Goal: Information Seeking & Learning: Learn about a topic

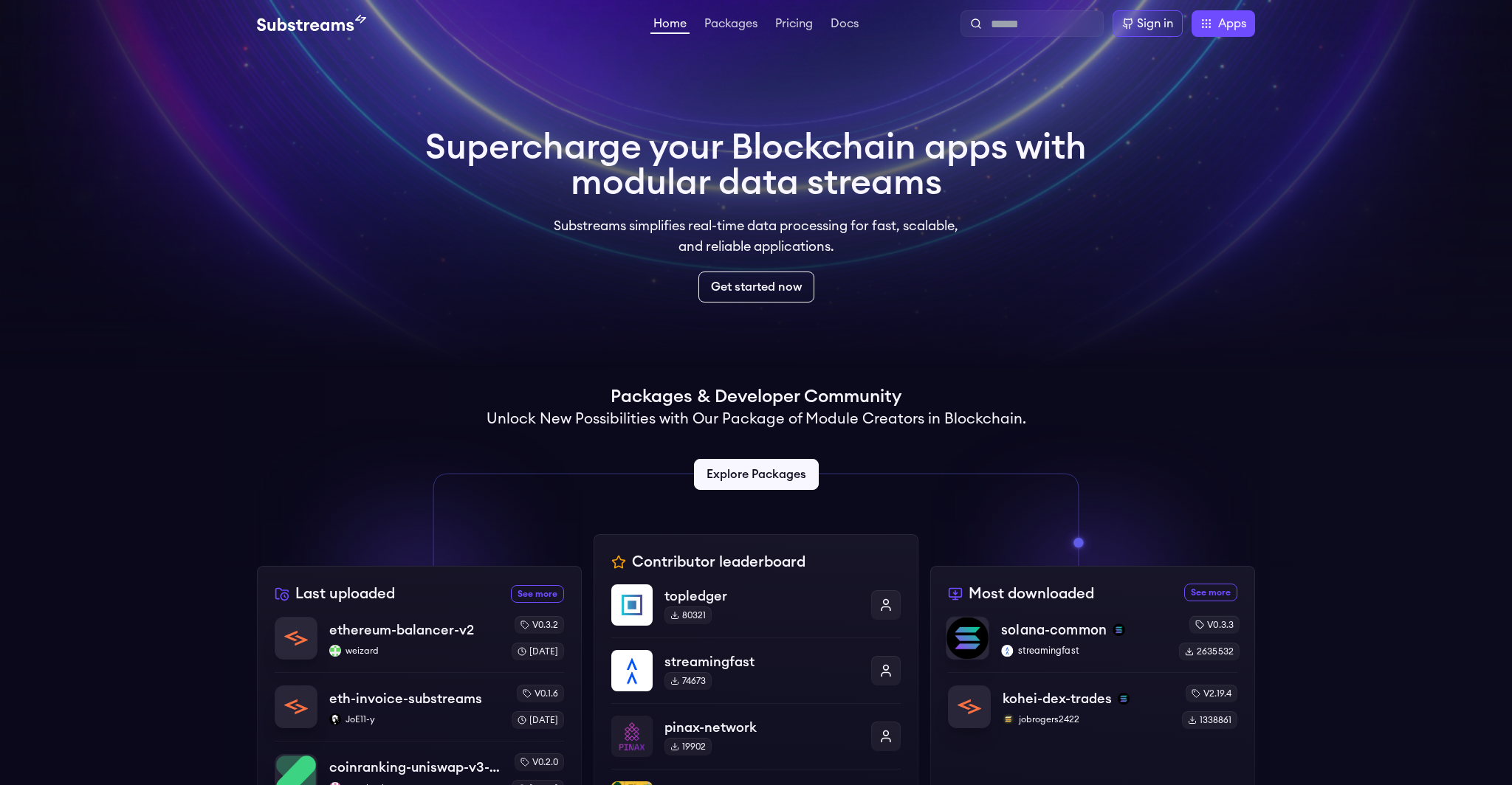
click at [1084, 638] on p "solana-common" at bounding box center [1054, 630] width 105 height 21
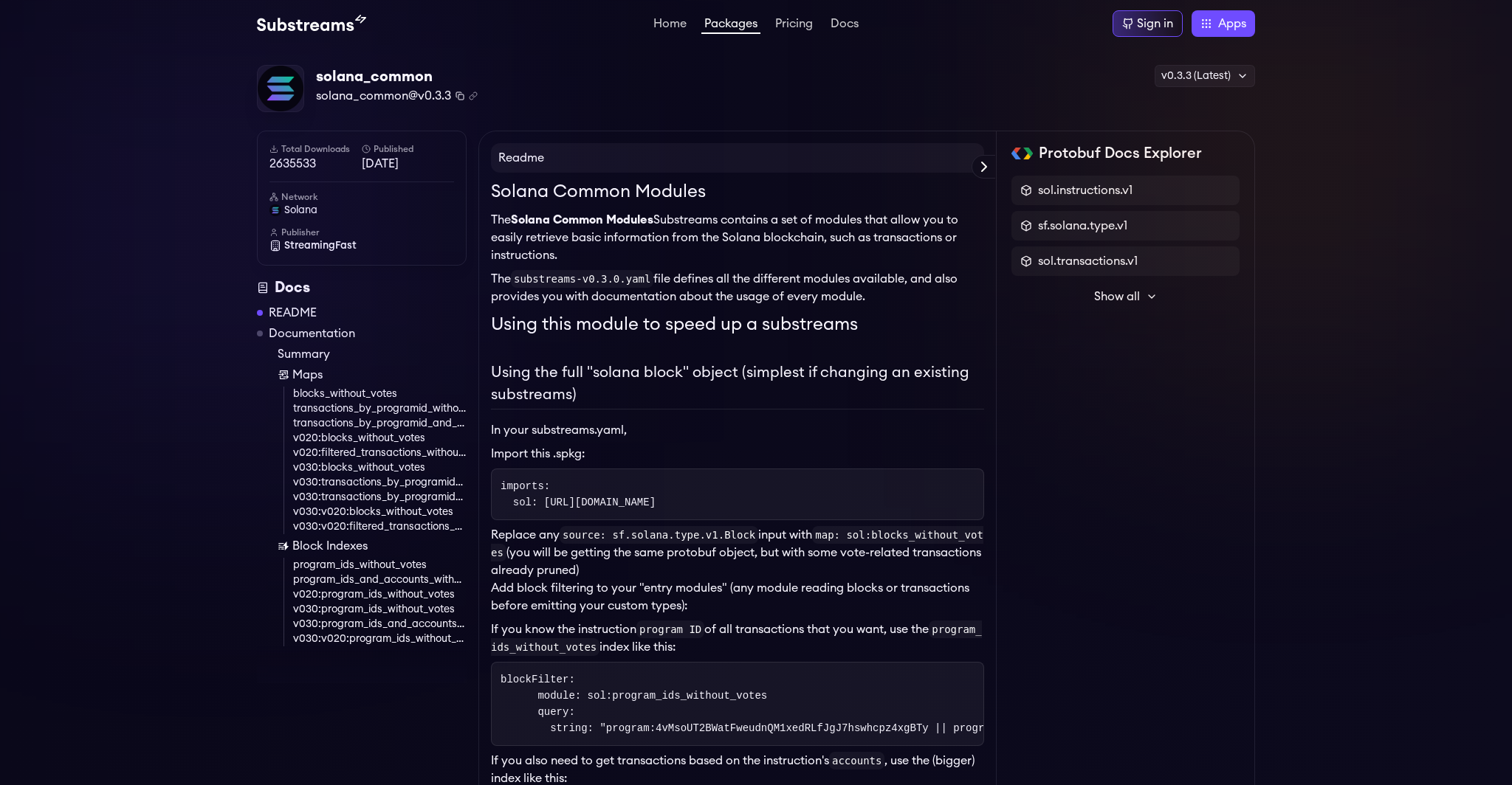
click at [463, 93] on icon "Copy package name and version" at bounding box center [459, 95] width 8 height 8
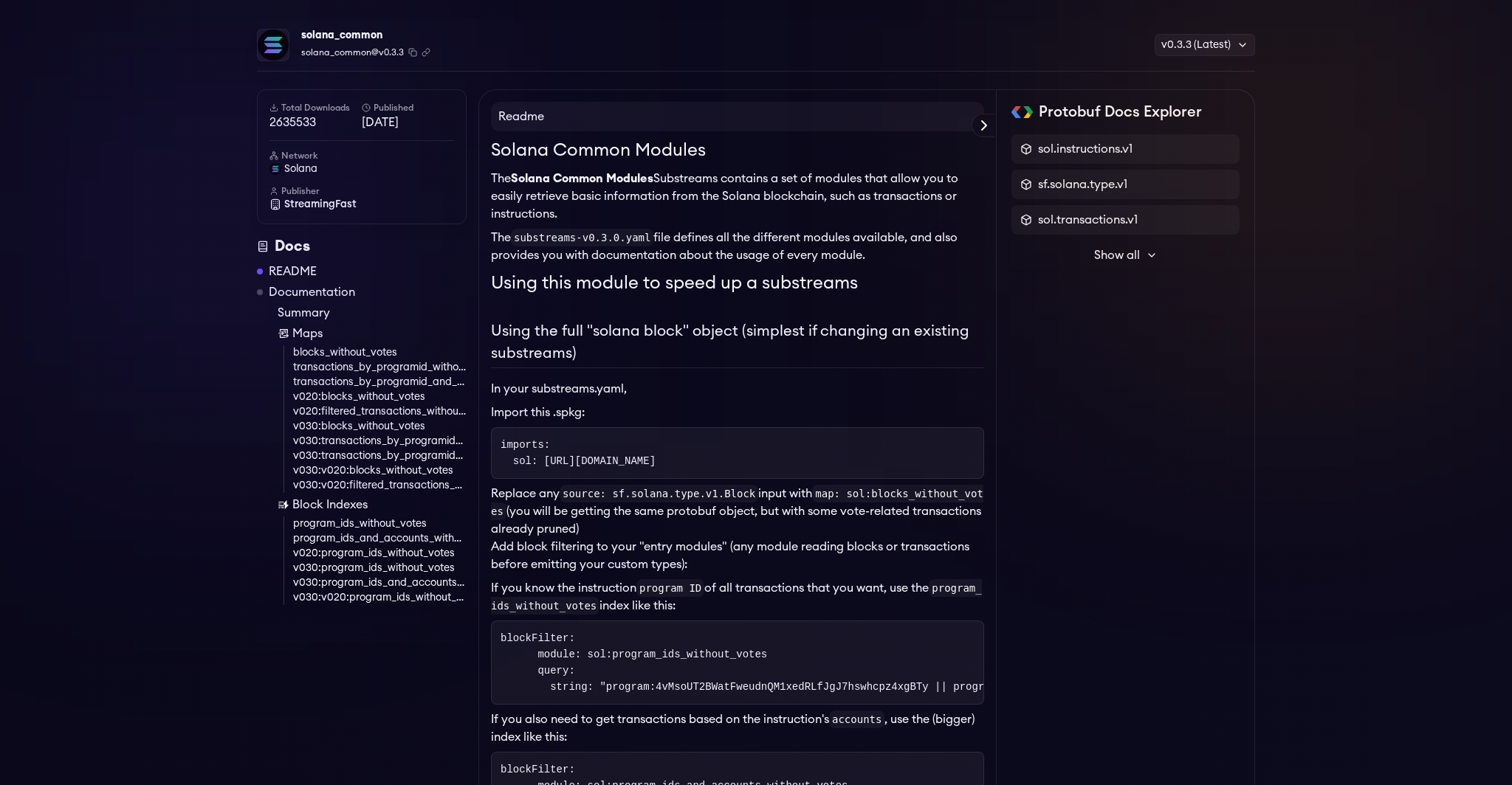
scroll to position [110, 0]
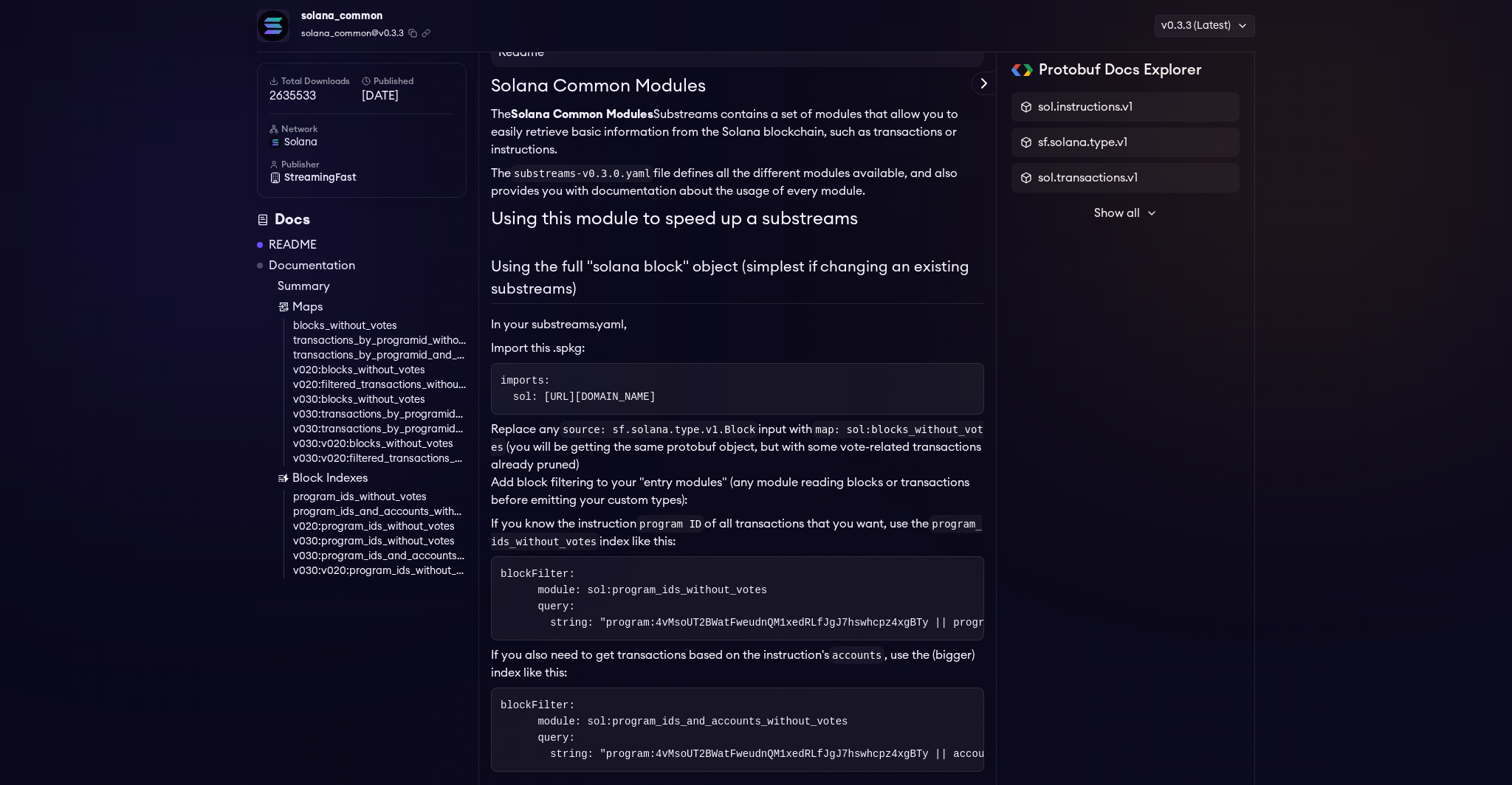
click at [365, 322] on link "blocks_without_votes" at bounding box center [379, 327] width 174 height 15
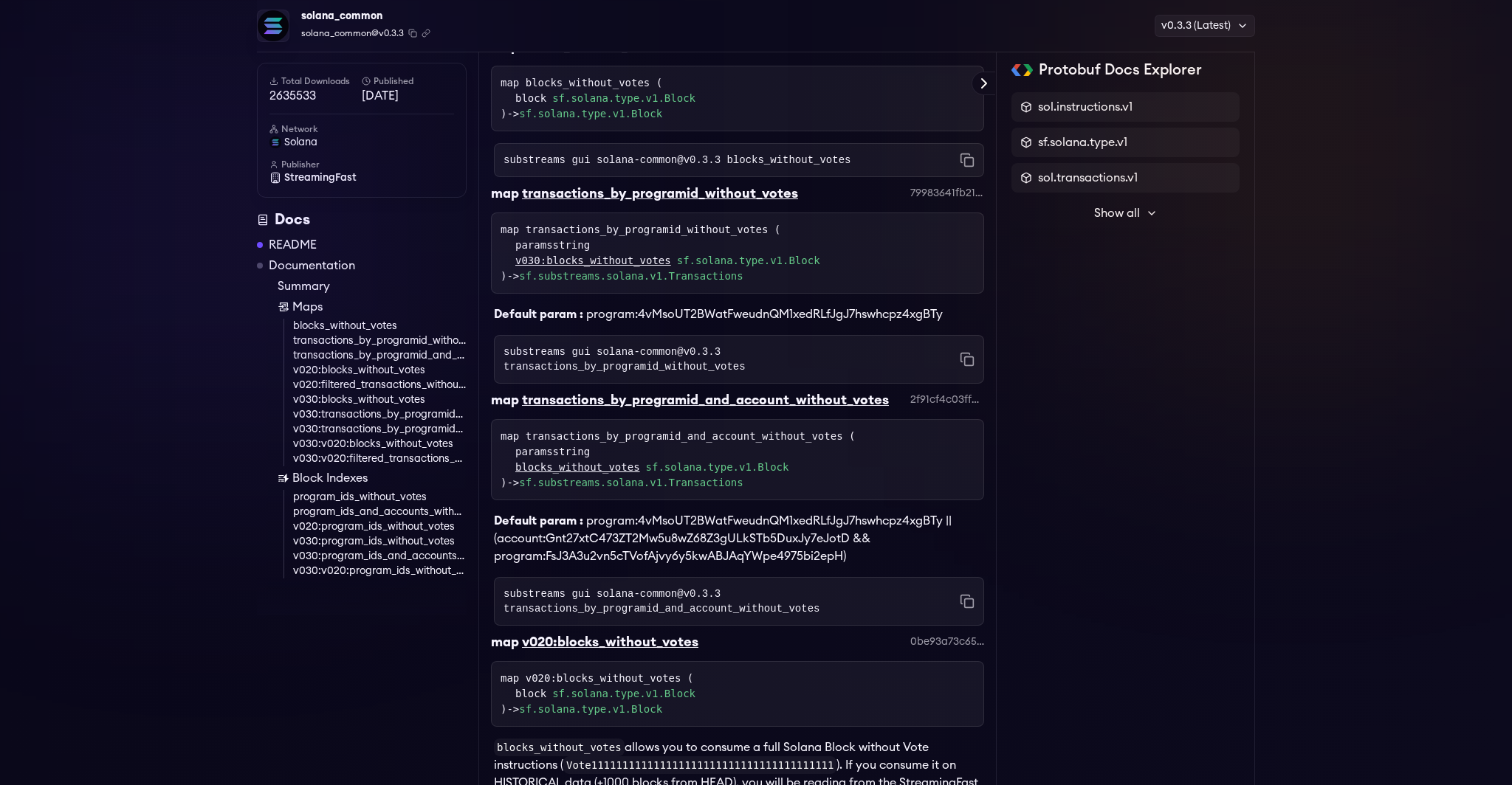
scroll to position [2763, 0]
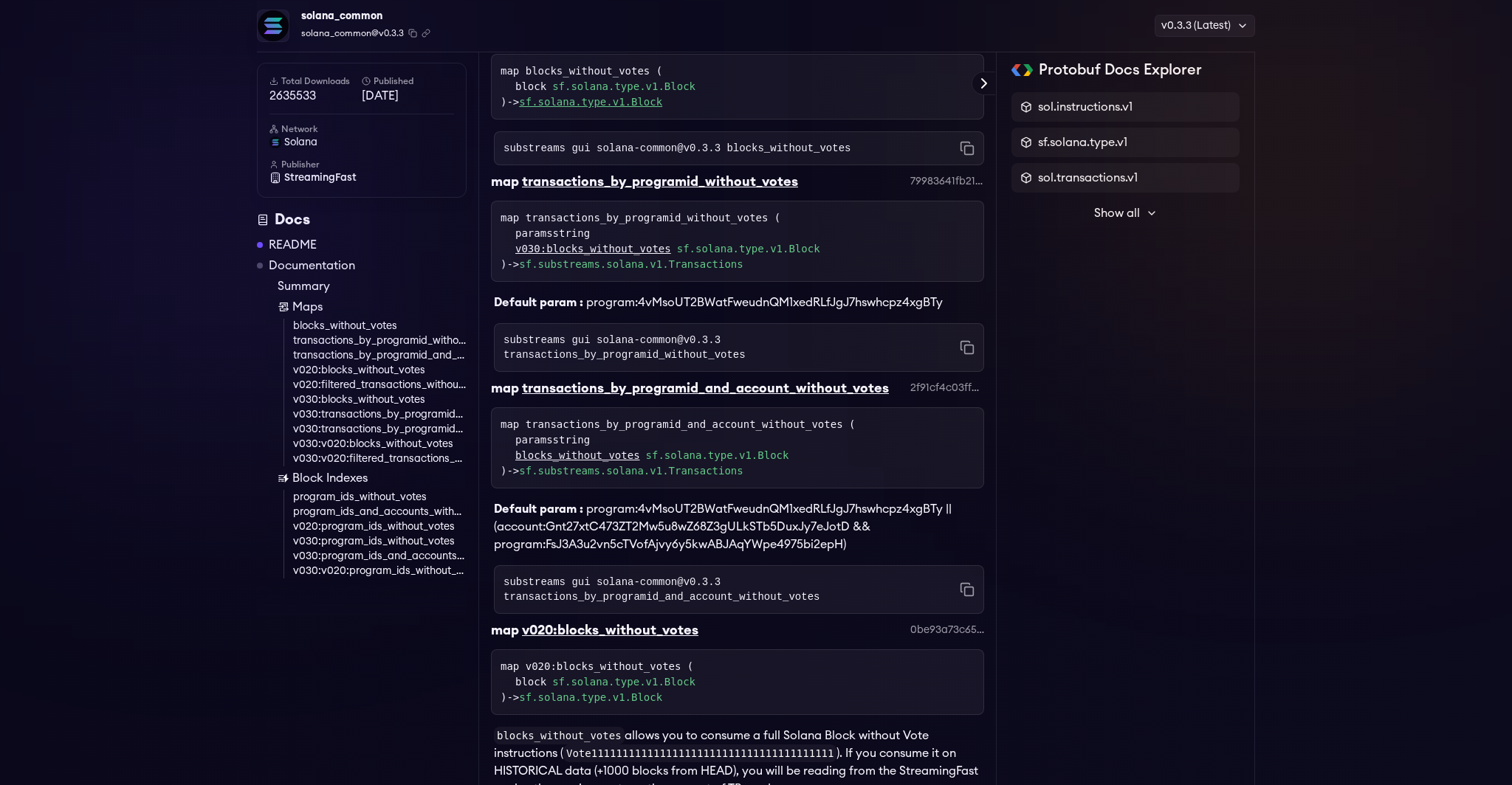
click at [581, 108] on link "sf.solana.type.v1.Block" at bounding box center [590, 101] width 143 height 12
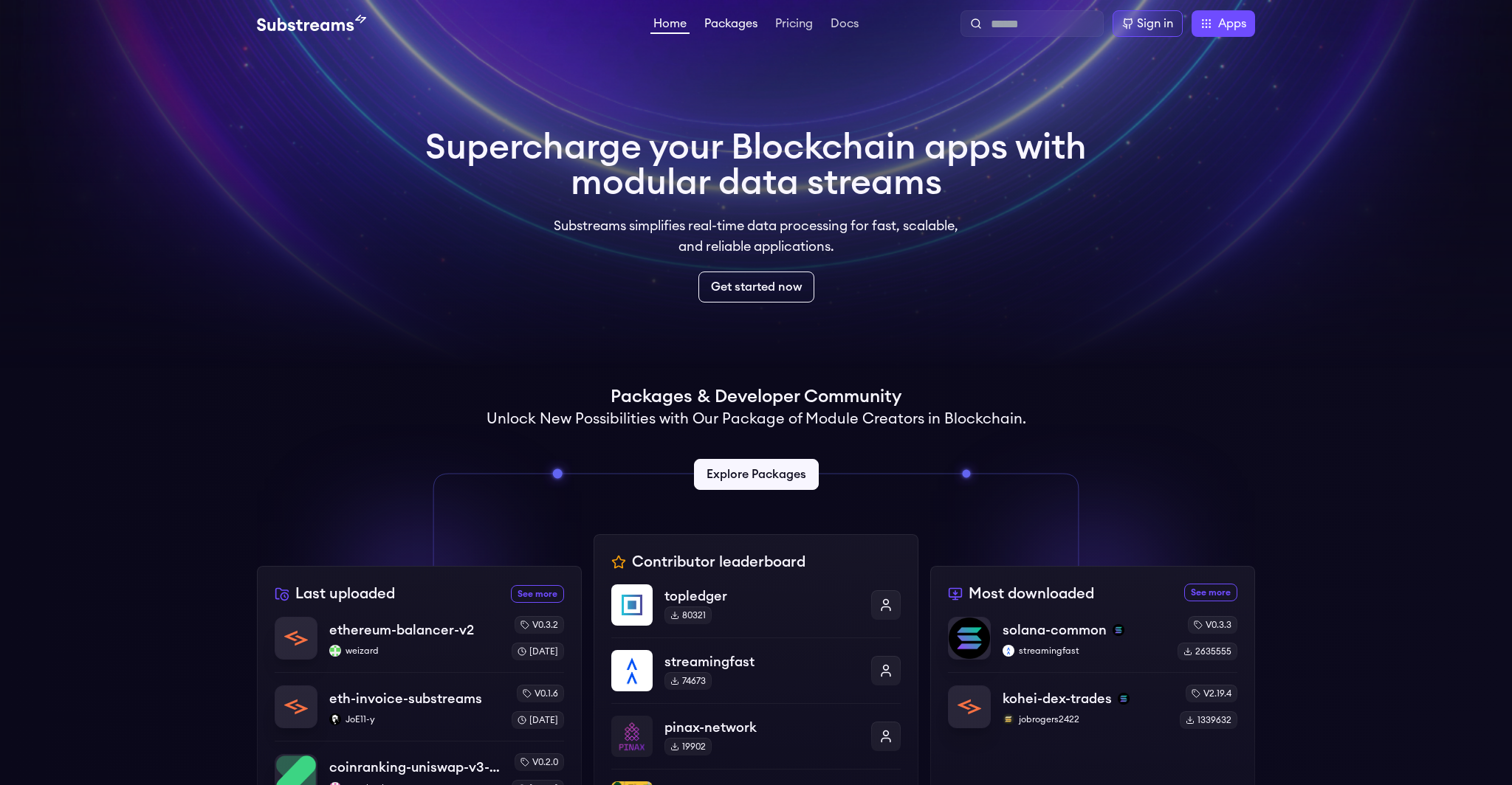
click at [732, 23] on link "Packages" at bounding box center [731, 25] width 59 height 15
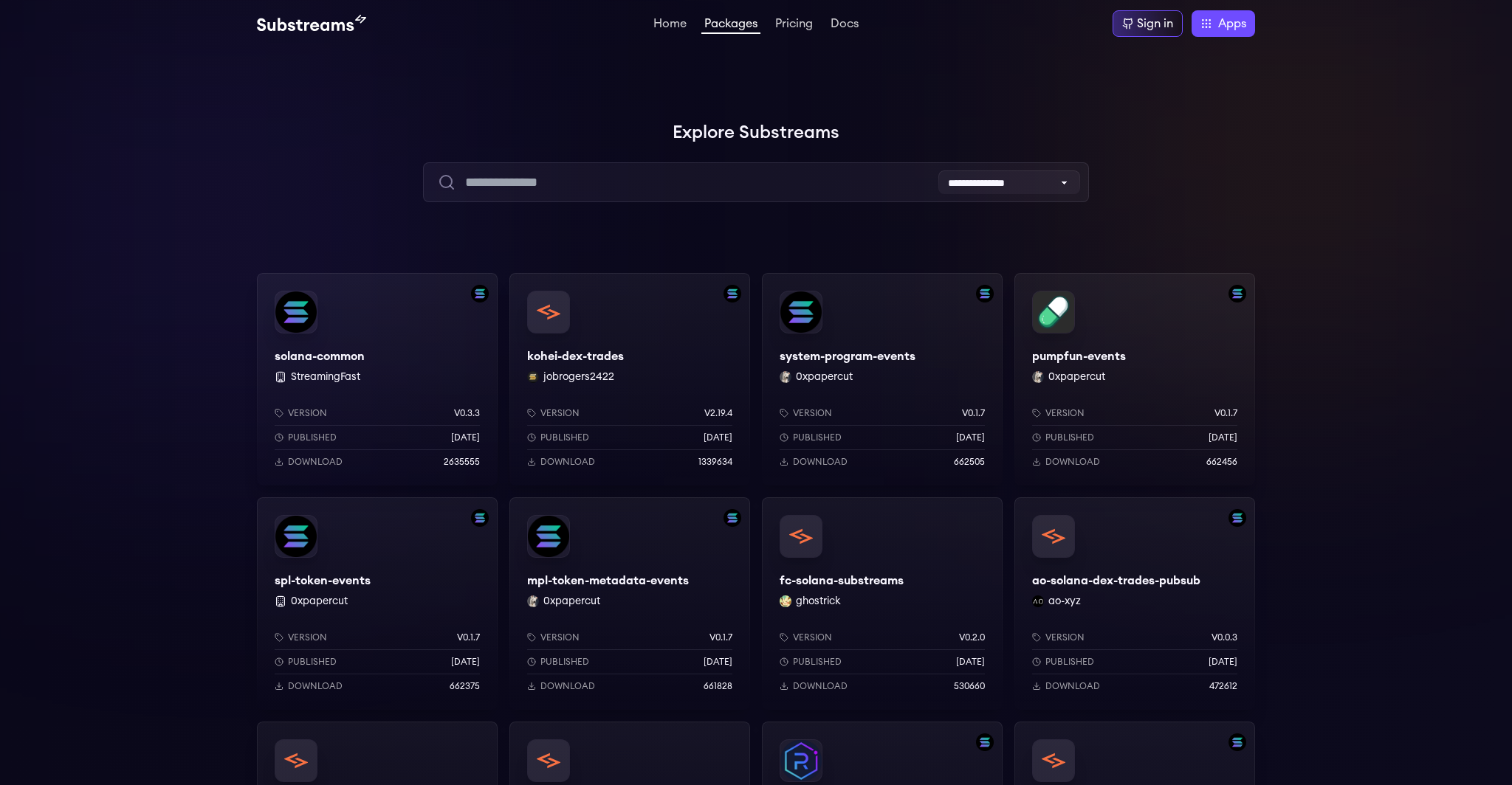
click at [435, 374] on div "solana-common StreamingFast Version v0.3.3 Published 6 months ago Download 2635…" at bounding box center [377, 379] width 240 height 212
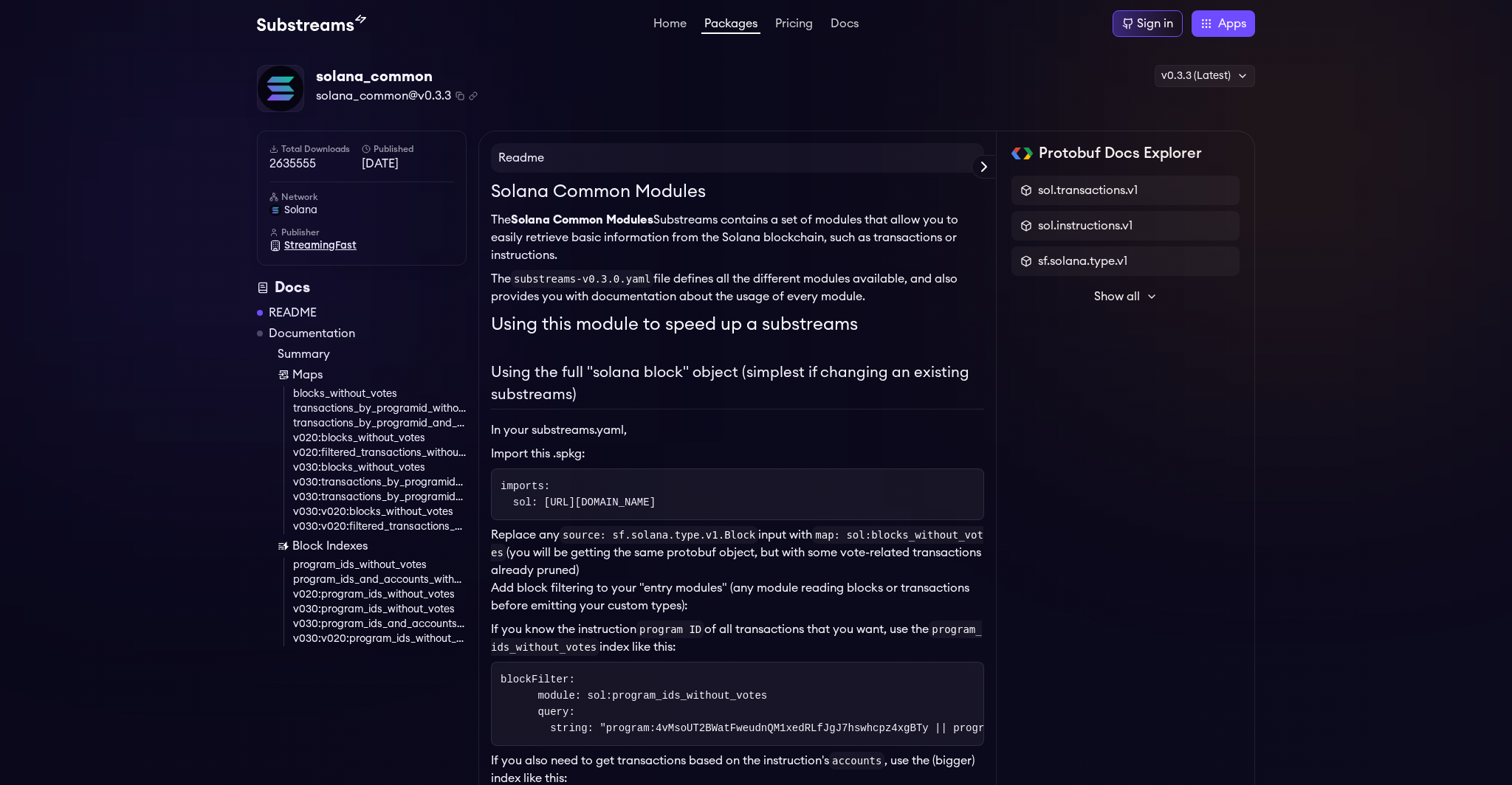
click at [332, 251] on span "StreamingFast" at bounding box center [320, 246] width 72 height 15
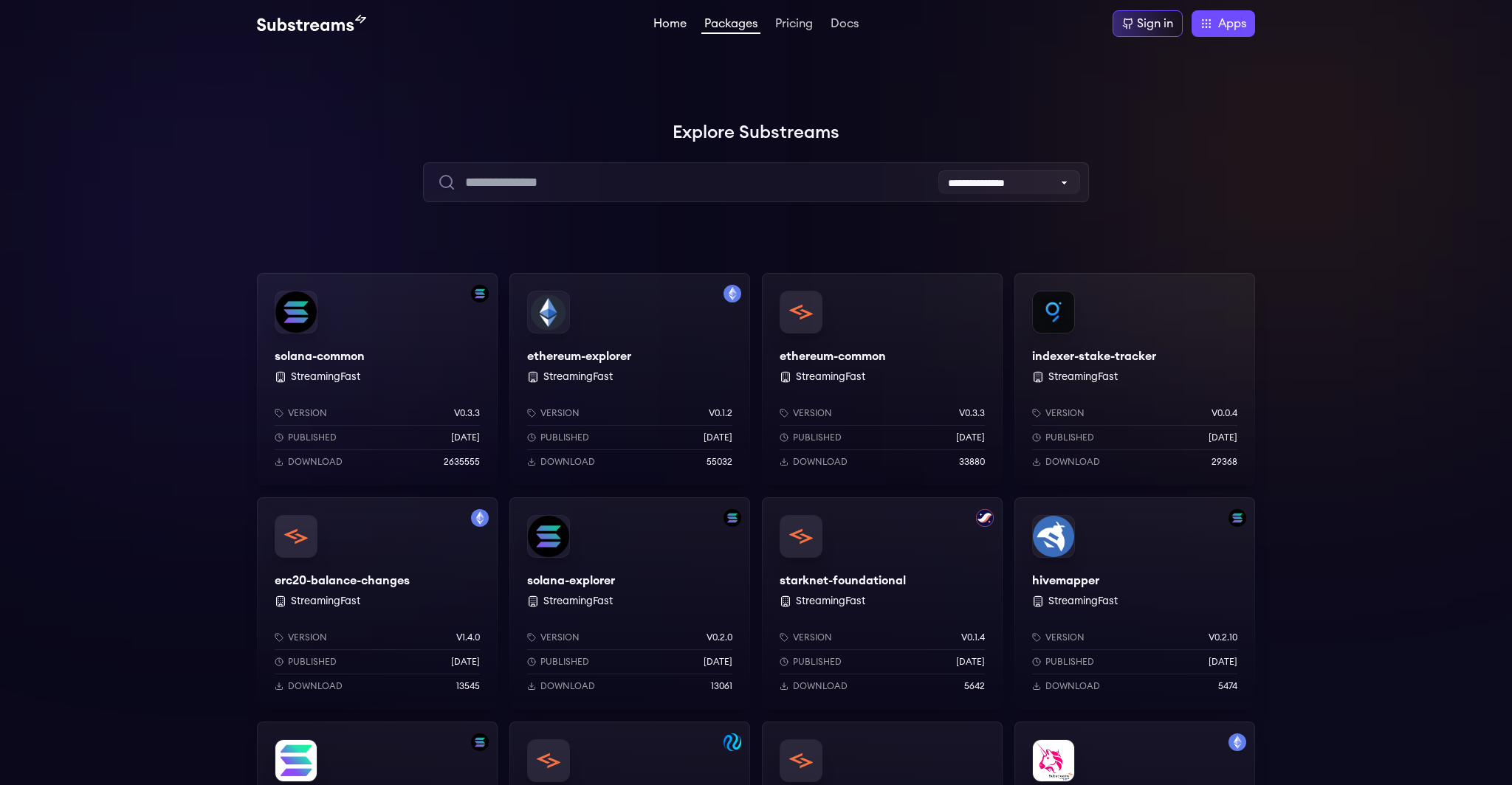
click at [673, 20] on link "Home" at bounding box center [670, 25] width 39 height 15
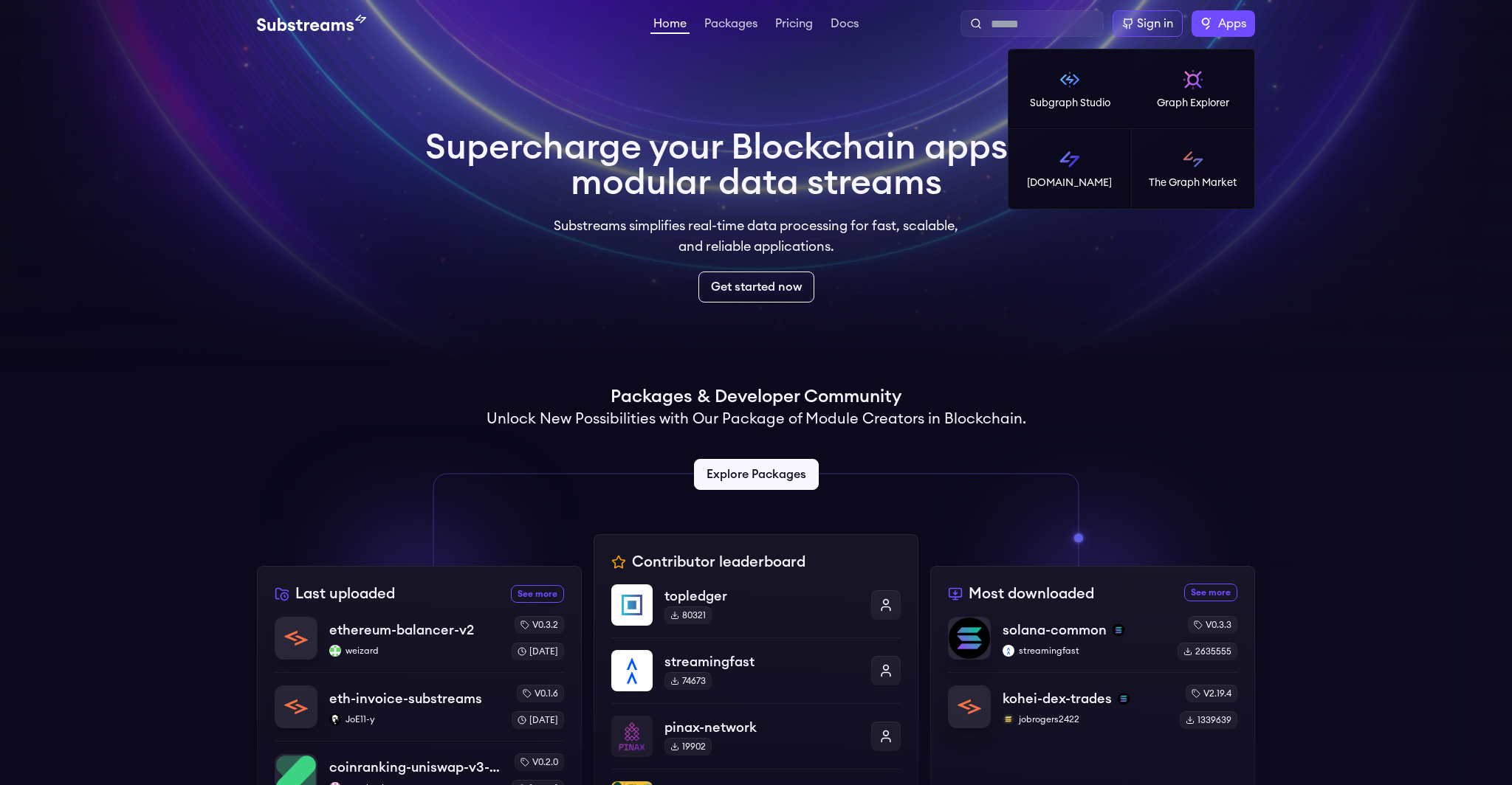
click at [1247, 12] on label "Apps" at bounding box center [1223, 23] width 64 height 26
click at [1186, 143] on link "The Graph Market" at bounding box center [1193, 169] width 123 height 80
